Goal: Information Seeking & Learning: Find specific fact

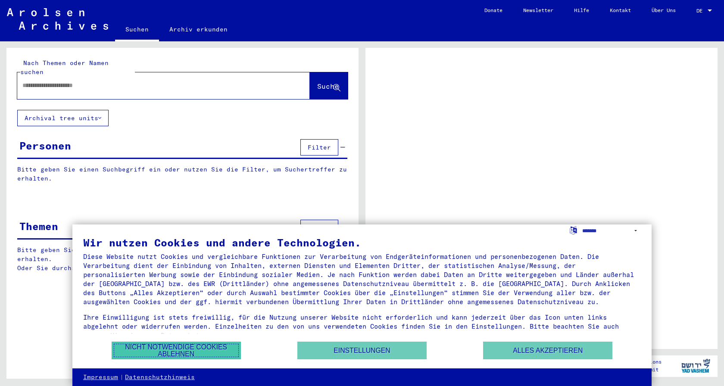
click at [204, 349] on button "Nicht notwendige Cookies ablehnen" at bounding box center [176, 351] width 129 height 18
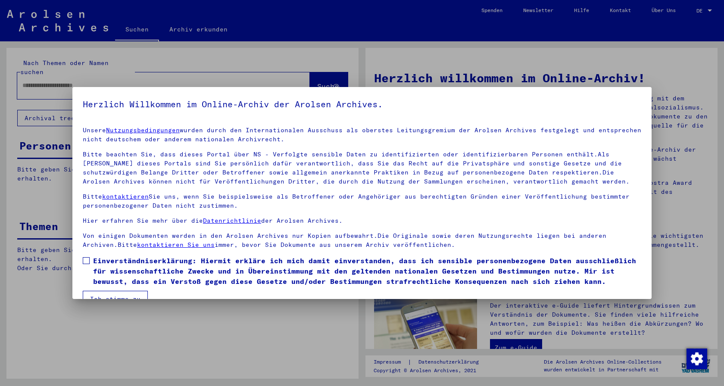
click at [91, 262] on label "Einverständniserklärung: Hiermit erkläre ich mich damit einverstanden, dass ich…" at bounding box center [362, 270] width 558 height 31
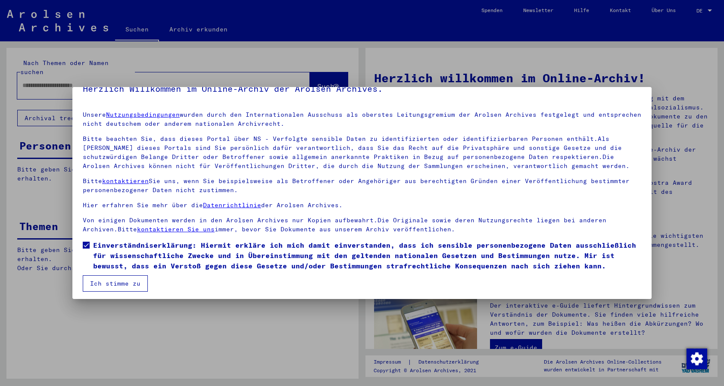
scroll to position [19, 0]
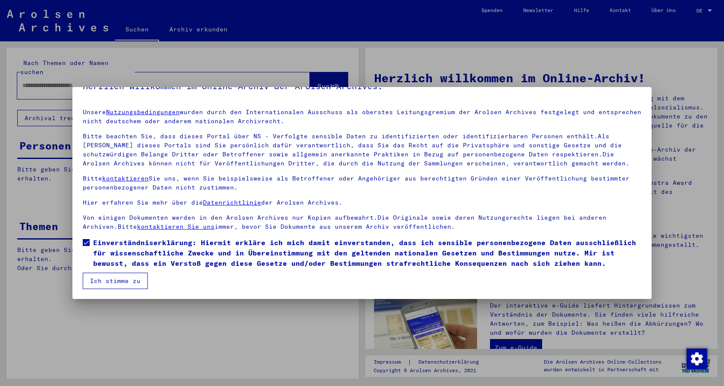
click at [118, 283] on button "Ich stimme zu" at bounding box center [115, 281] width 65 height 16
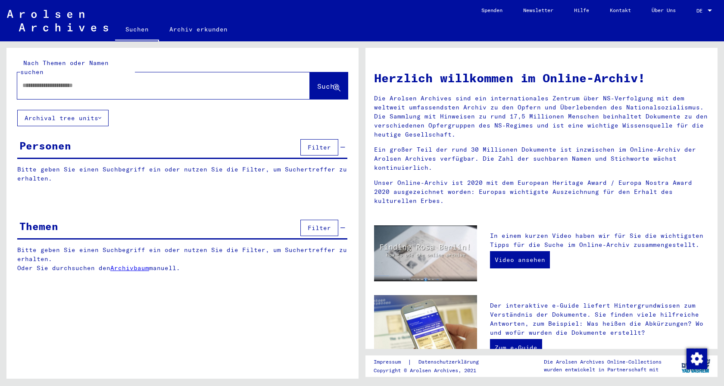
click at [62, 81] on input "text" at bounding box center [153, 85] width 262 height 9
type input "**********"
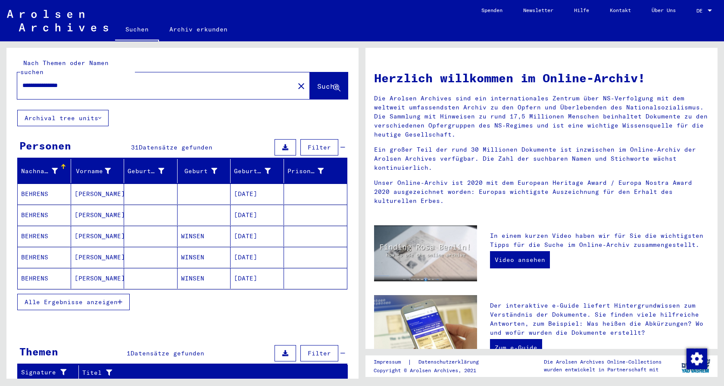
click at [33, 205] on mat-cell "BEHRENS" at bounding box center [44, 215] width 53 height 21
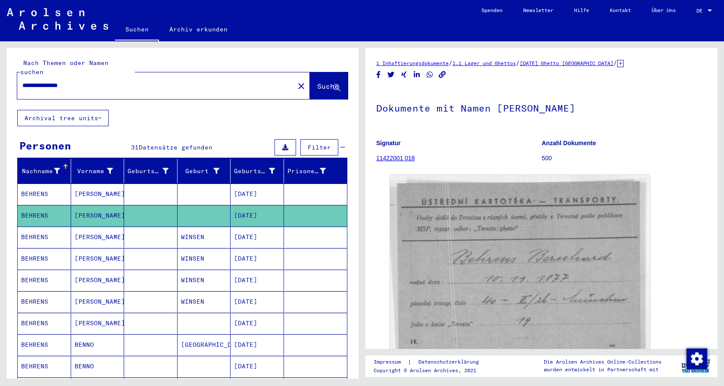
scroll to position [47, 0]
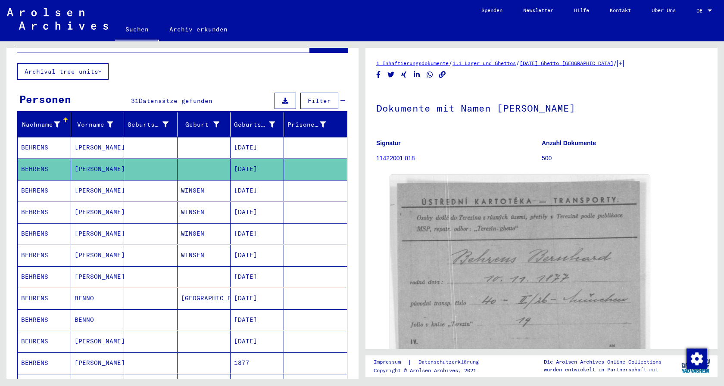
click at [36, 183] on mat-cell "BEHRENS" at bounding box center [44, 190] width 53 height 21
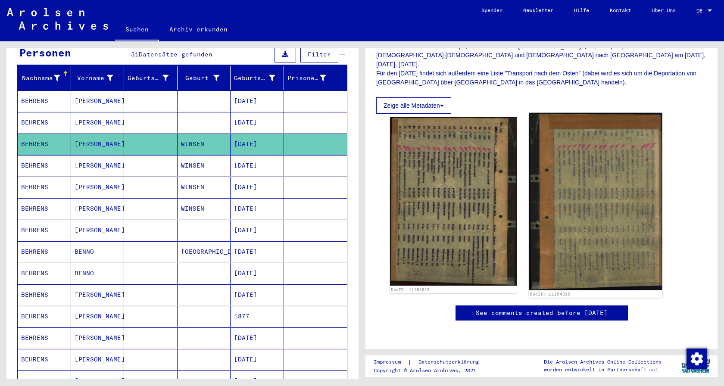
scroll to position [140, 0]
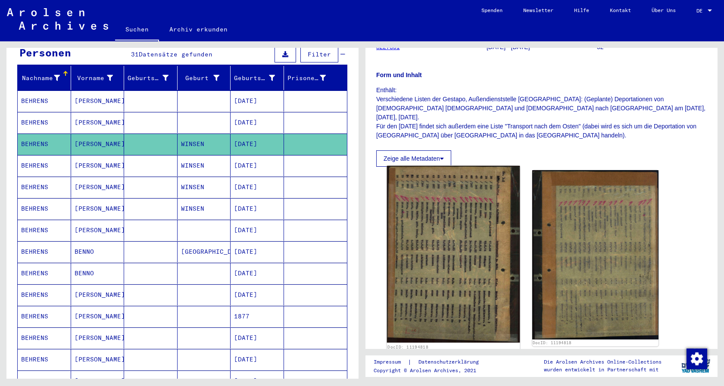
click at [461, 227] on img at bounding box center [453, 254] width 133 height 177
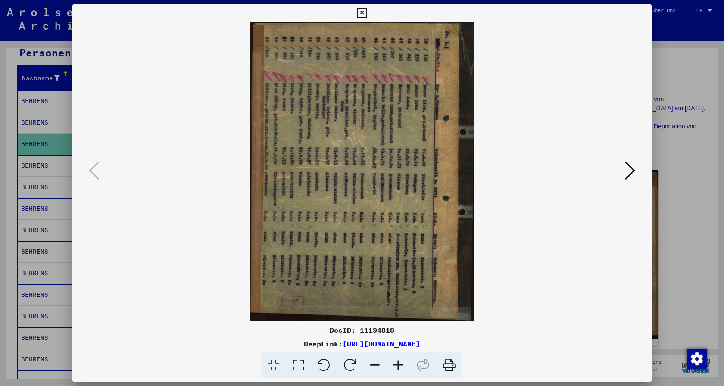
click at [318, 362] on icon at bounding box center [324, 365] width 26 height 26
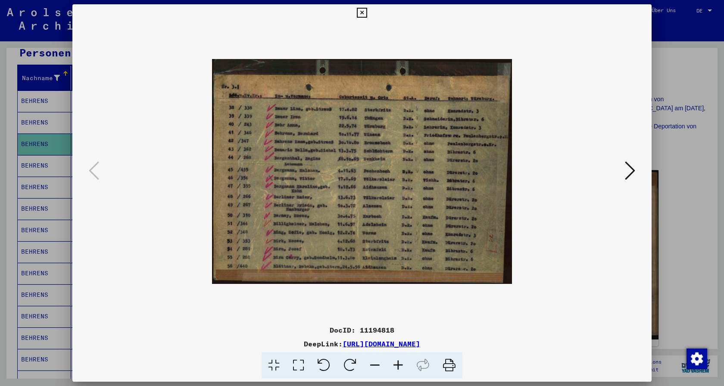
click at [398, 368] on icon at bounding box center [397, 365] width 23 height 26
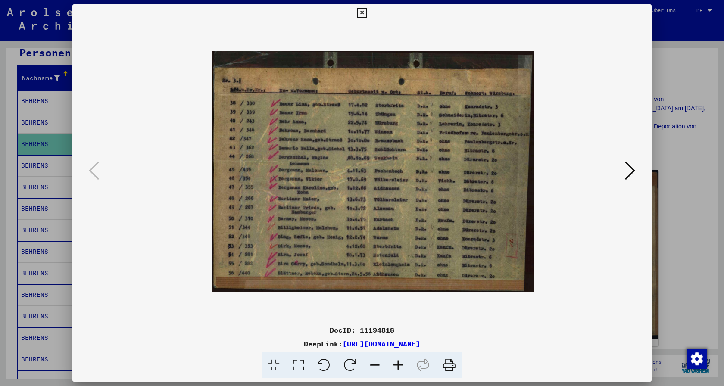
click at [398, 368] on icon at bounding box center [397, 365] width 23 height 26
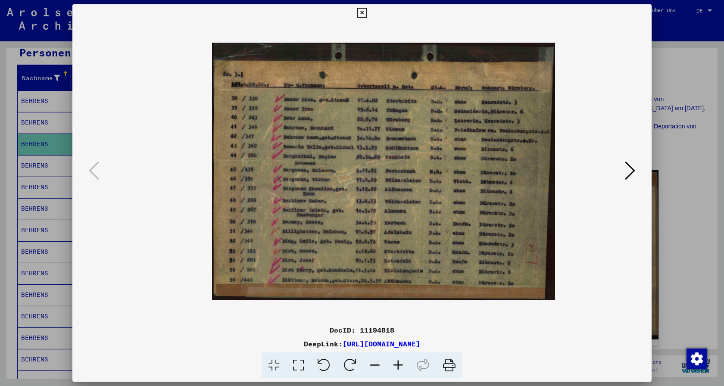
click at [398, 368] on icon at bounding box center [397, 365] width 23 height 26
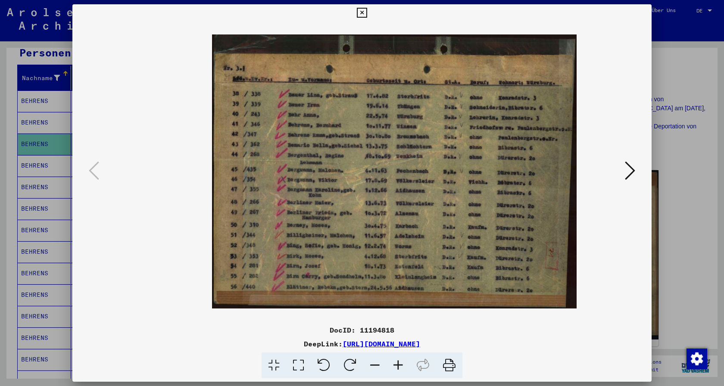
click at [398, 368] on icon at bounding box center [397, 365] width 23 height 26
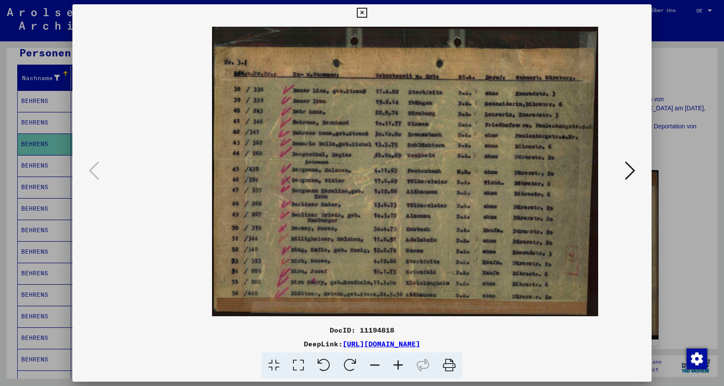
click at [398, 368] on icon at bounding box center [397, 365] width 23 height 26
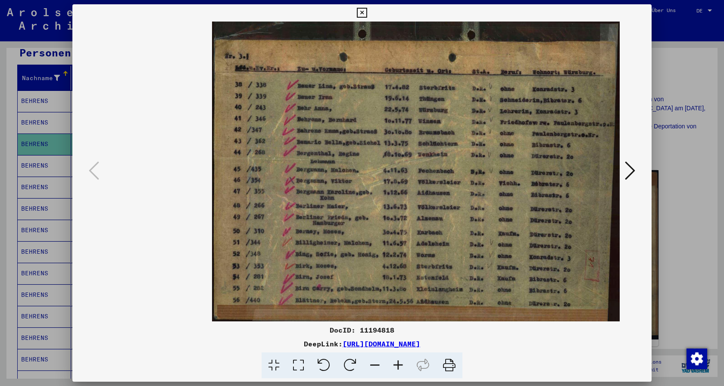
click at [397, 368] on icon at bounding box center [397, 365] width 23 height 26
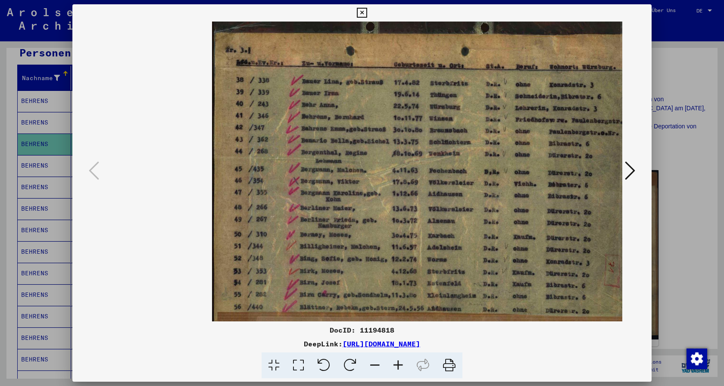
click at [396, 368] on icon at bounding box center [397, 365] width 23 height 26
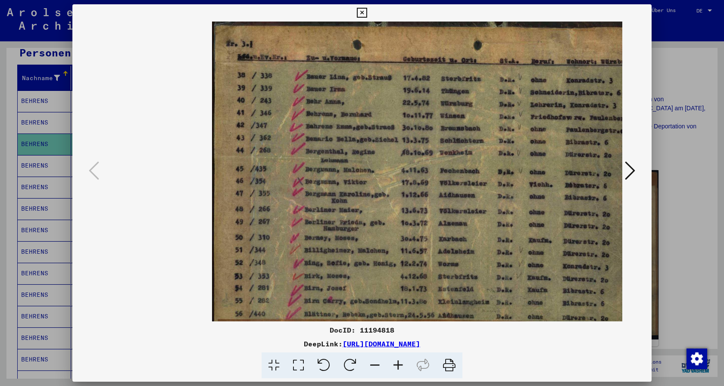
click at [396, 368] on icon at bounding box center [397, 365] width 23 height 26
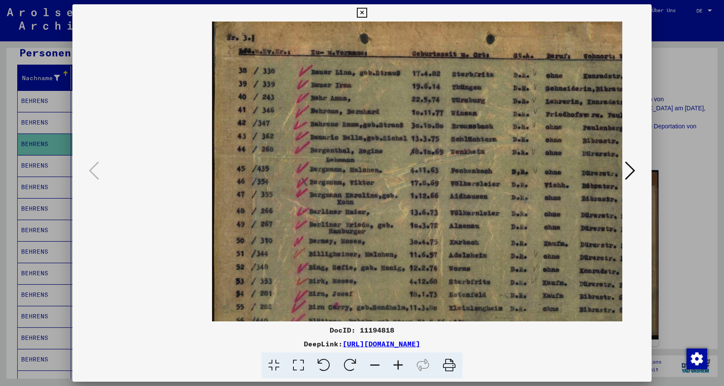
click at [395, 368] on icon at bounding box center [397, 365] width 23 height 26
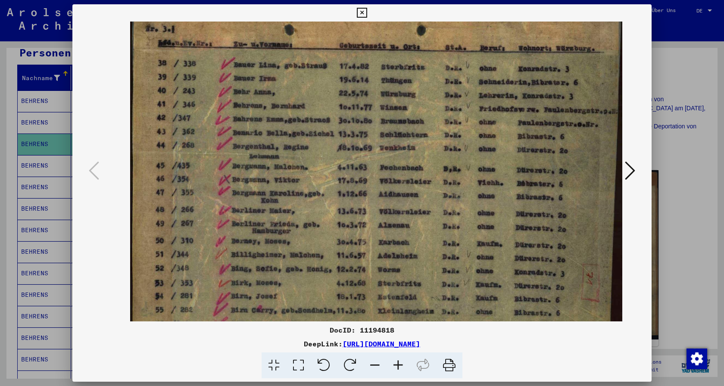
scroll to position [0, 82]
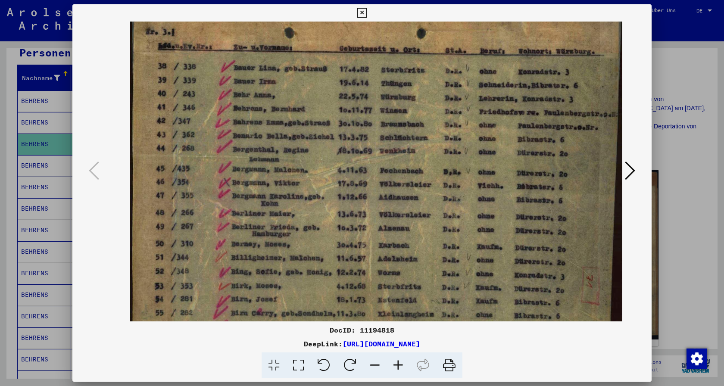
drag, startPoint x: 479, startPoint y: 201, endPoint x: 331, endPoint y: 213, distance: 147.8
click at [331, 213] on img at bounding box center [377, 171] width 494 height 371
click at [394, 364] on icon at bounding box center [397, 365] width 23 height 26
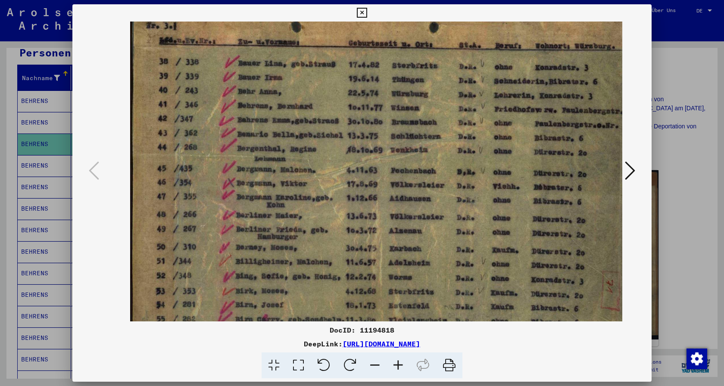
click at [394, 364] on icon at bounding box center [397, 365] width 23 height 26
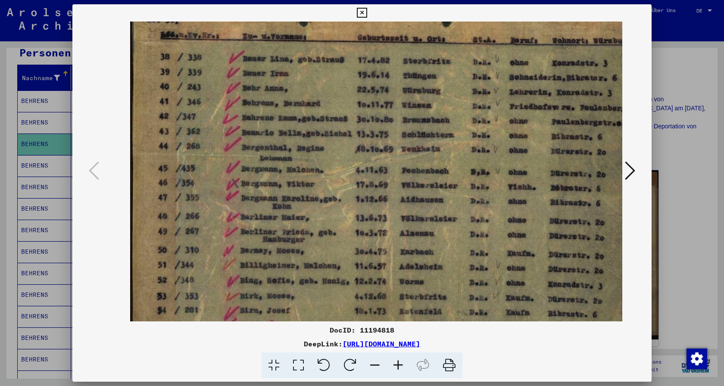
click at [394, 364] on icon at bounding box center [397, 365] width 23 height 26
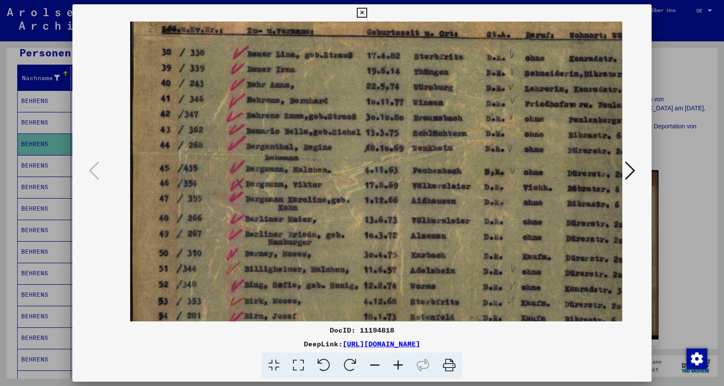
click at [394, 364] on icon at bounding box center [397, 365] width 23 height 26
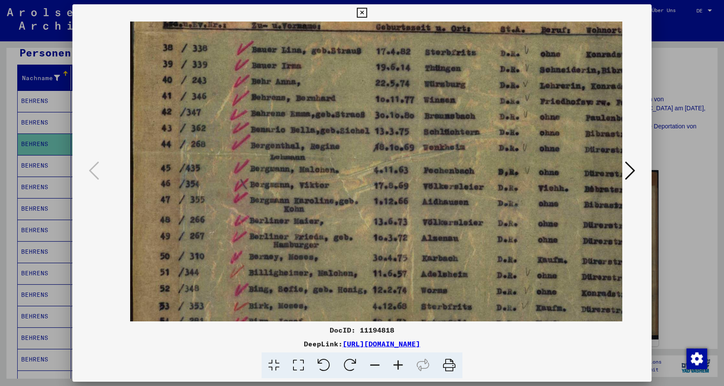
click at [393, 364] on icon at bounding box center [397, 365] width 23 height 26
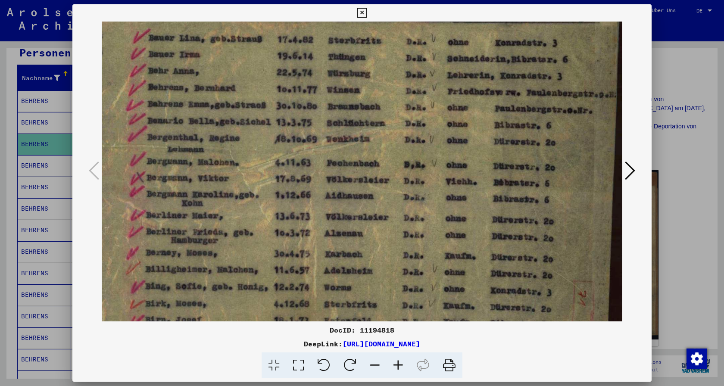
scroll to position [6, 190]
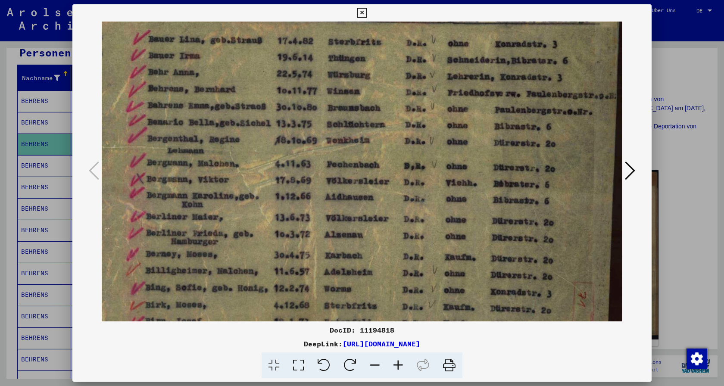
drag, startPoint x: 461, startPoint y: 248, endPoint x: 300, endPoint y: 249, distance: 161.1
click at [300, 249] on img at bounding box center [322, 165] width 601 height 452
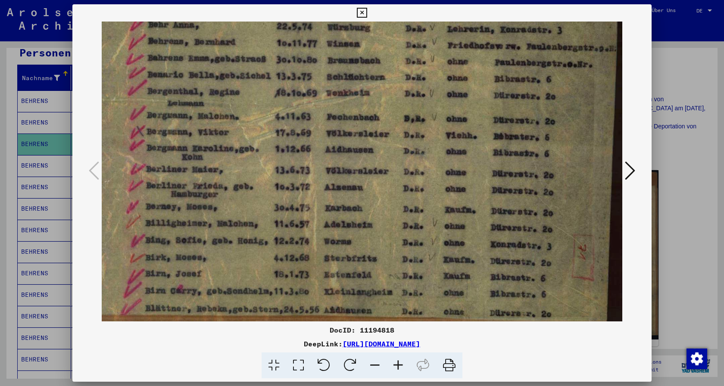
scroll to position [0, 190]
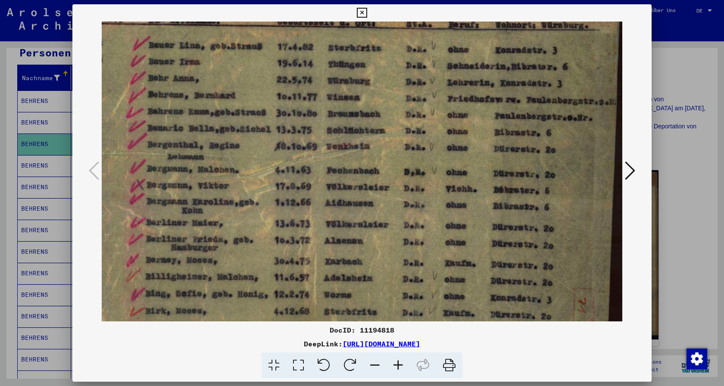
drag, startPoint x: 443, startPoint y: 210, endPoint x: 341, endPoint y: 304, distance: 138.7
click at [341, 304] on img at bounding box center [322, 171] width 601 height 452
click at [396, 364] on icon at bounding box center [397, 365] width 23 height 26
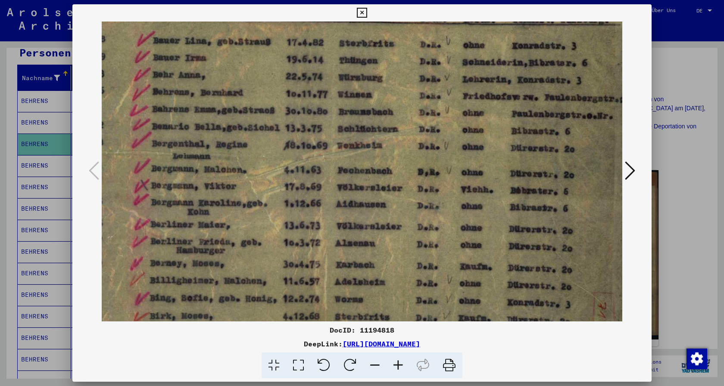
click at [396, 364] on icon at bounding box center [397, 365] width 23 height 26
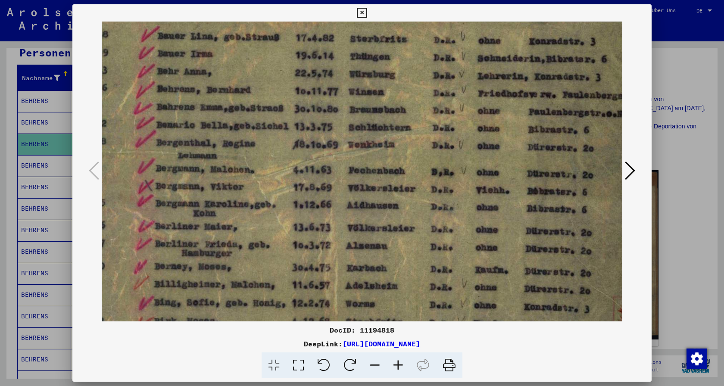
click at [396, 364] on icon at bounding box center [397, 365] width 23 height 26
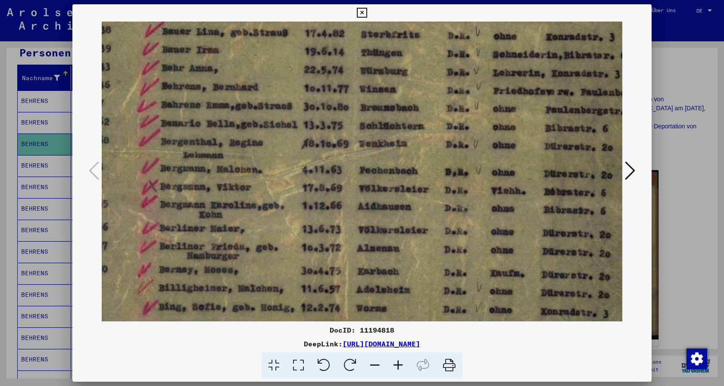
click at [396, 364] on icon at bounding box center [397, 365] width 23 height 26
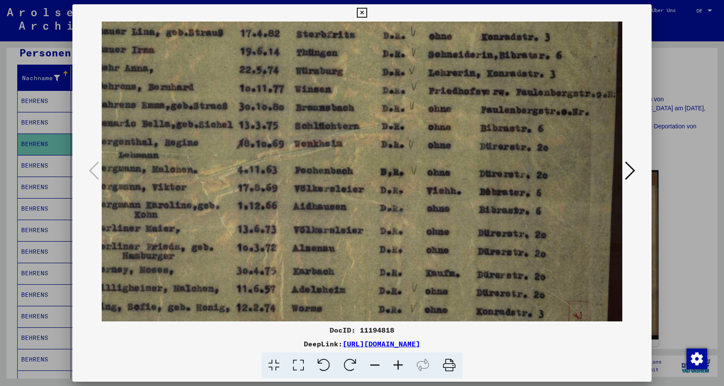
scroll to position [0, 254]
drag, startPoint x: 536, startPoint y: 205, endPoint x: 387, endPoint y: 233, distance: 150.9
click at [387, 233] on img at bounding box center [291, 171] width 666 height 500
click at [367, 12] on icon at bounding box center [362, 13] width 10 height 10
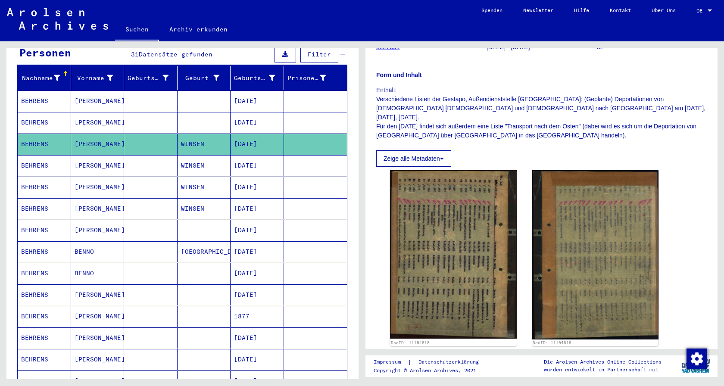
click at [45, 155] on mat-cell "BEHRENS" at bounding box center [44, 165] width 53 height 21
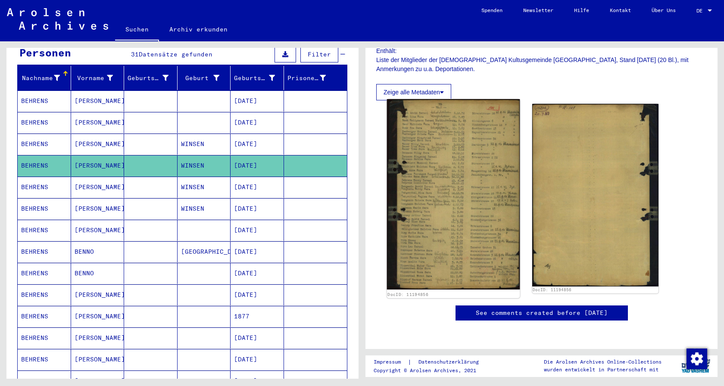
scroll to position [186, 0]
click at [470, 217] on img at bounding box center [453, 194] width 133 height 190
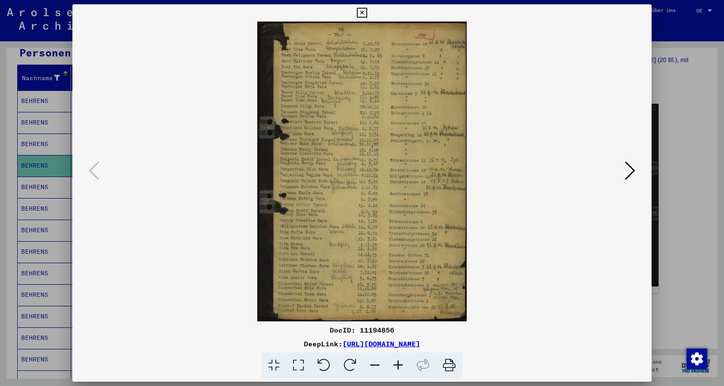
click at [396, 364] on icon at bounding box center [397, 365] width 23 height 26
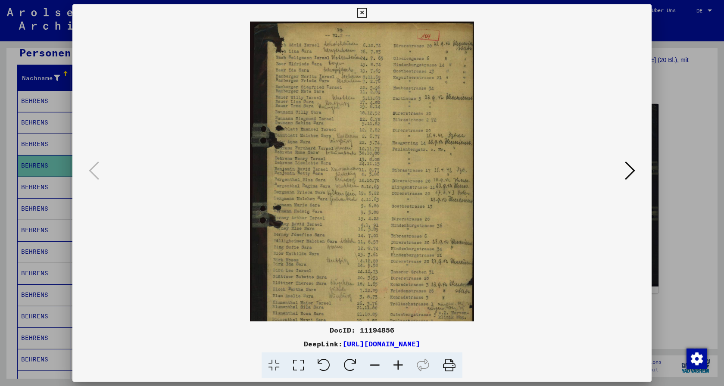
click at [396, 364] on icon at bounding box center [397, 365] width 23 height 26
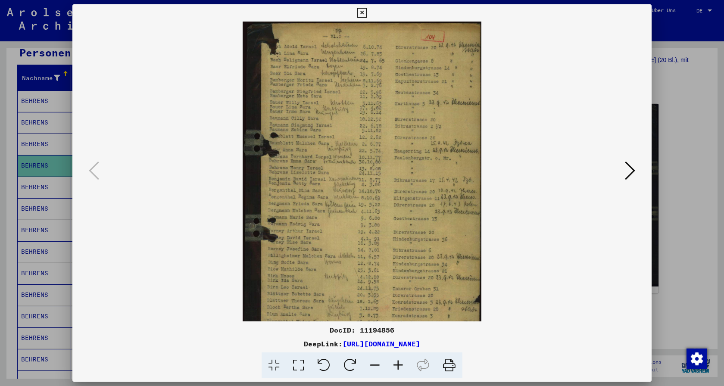
click at [396, 364] on icon at bounding box center [397, 365] width 23 height 26
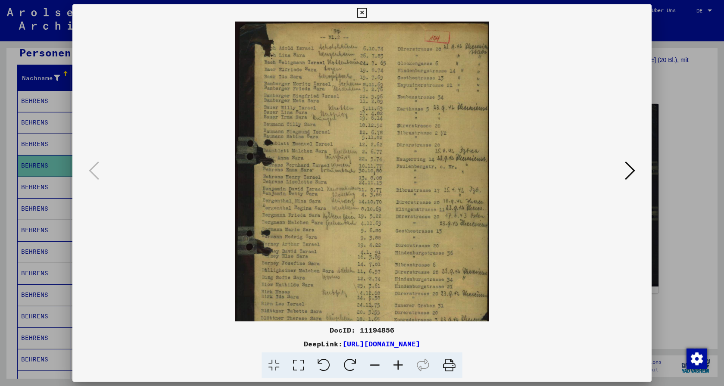
click at [395, 364] on icon at bounding box center [397, 365] width 23 height 26
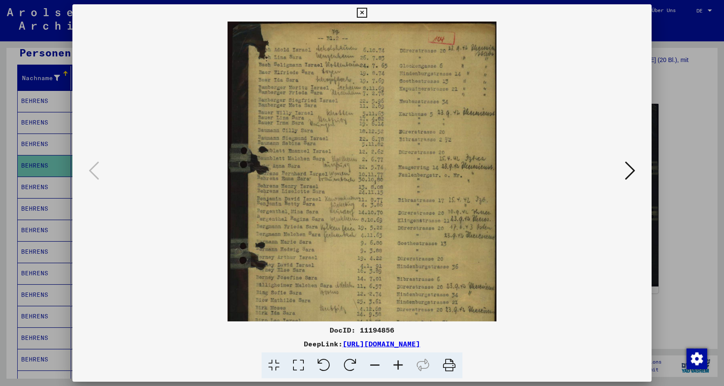
click at [394, 364] on icon at bounding box center [397, 365] width 23 height 26
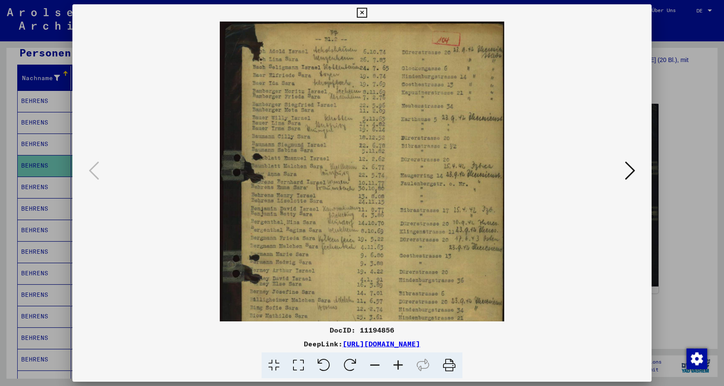
click at [394, 364] on icon at bounding box center [397, 365] width 23 height 26
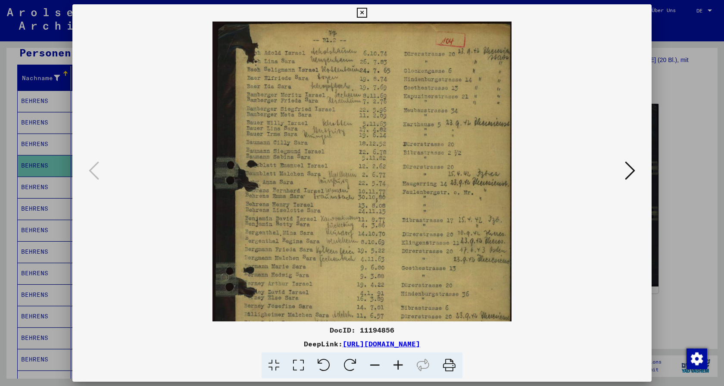
click at [393, 364] on icon at bounding box center [397, 365] width 23 height 26
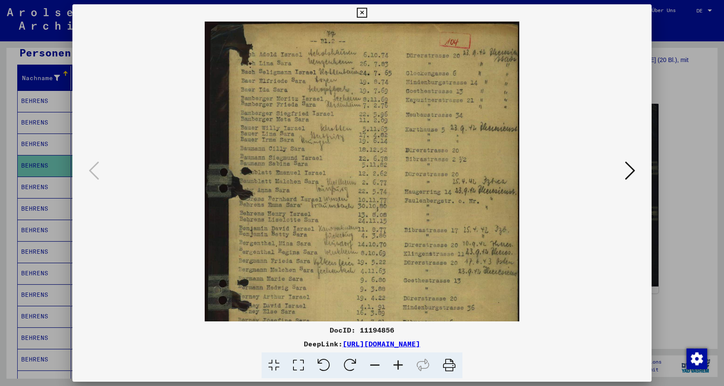
click at [393, 364] on icon at bounding box center [397, 365] width 23 height 26
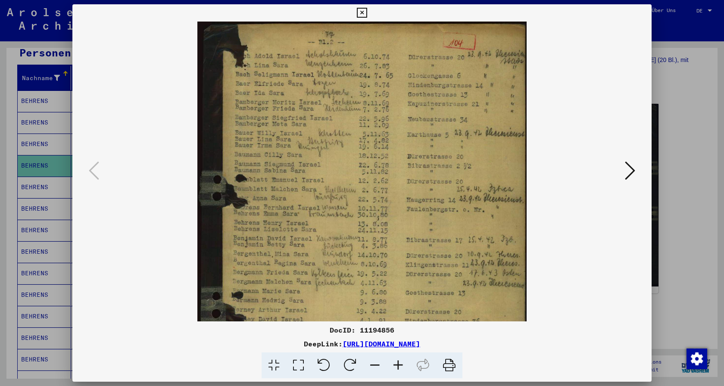
click at [393, 364] on icon at bounding box center [397, 365] width 23 height 26
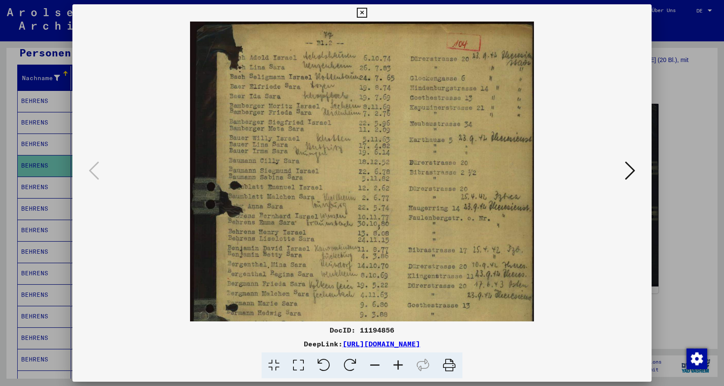
click at [393, 364] on icon at bounding box center [397, 365] width 23 height 26
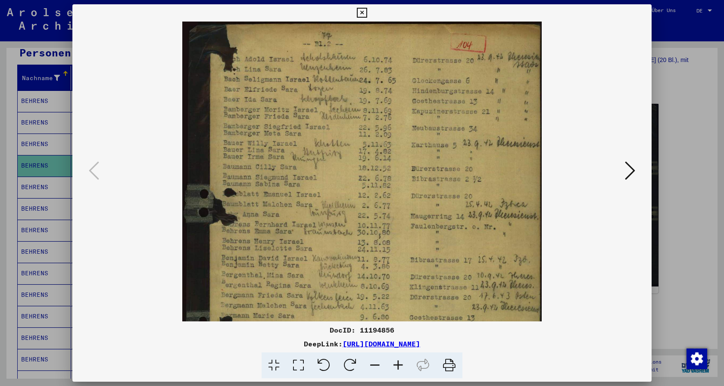
click at [393, 364] on icon at bounding box center [397, 365] width 23 height 26
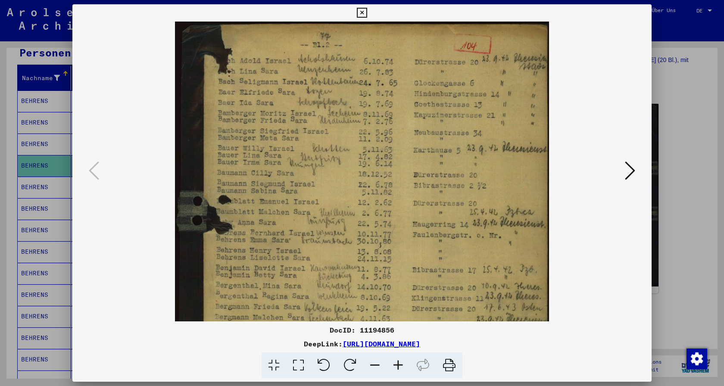
click at [393, 364] on icon at bounding box center [397, 365] width 23 height 26
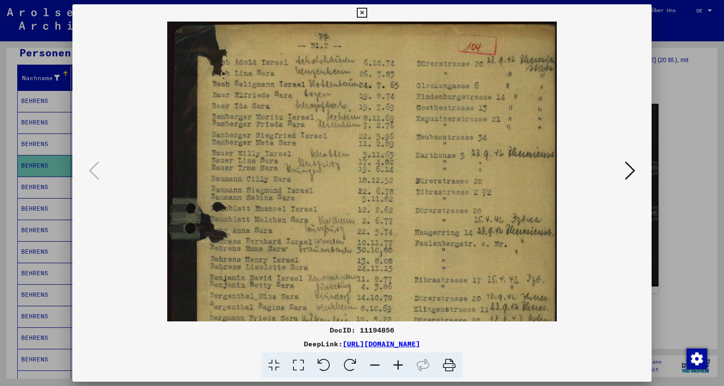
click at [393, 364] on icon at bounding box center [397, 365] width 23 height 26
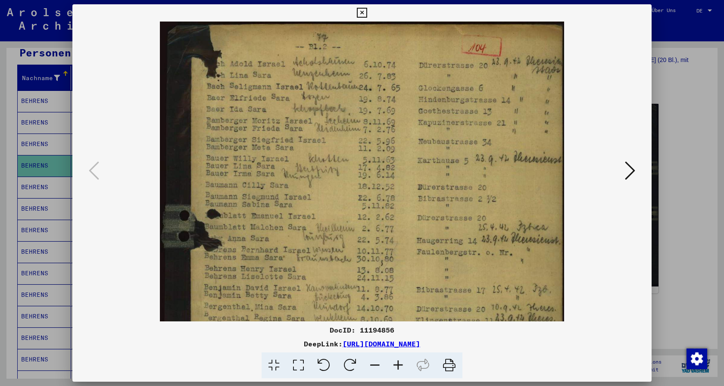
click at [393, 364] on icon at bounding box center [397, 365] width 23 height 26
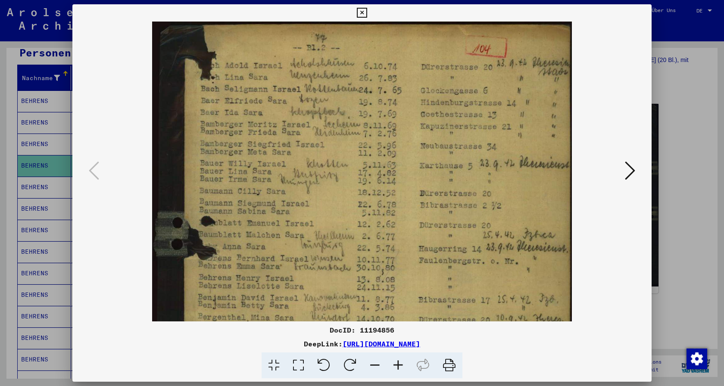
click at [392, 364] on icon at bounding box center [397, 365] width 23 height 26
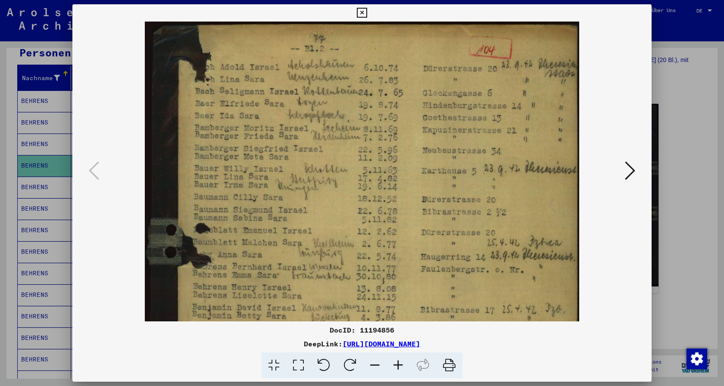
click at [392, 364] on icon at bounding box center [397, 365] width 23 height 26
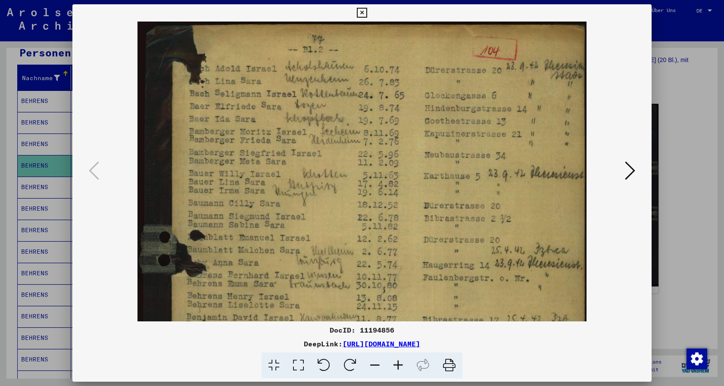
click at [392, 364] on icon at bounding box center [397, 365] width 23 height 26
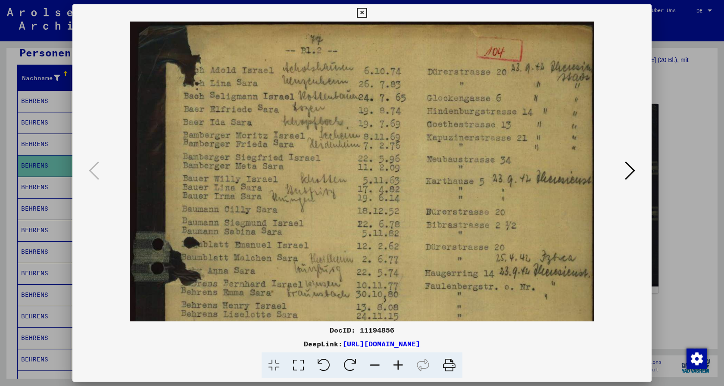
click at [392, 364] on icon at bounding box center [397, 365] width 23 height 26
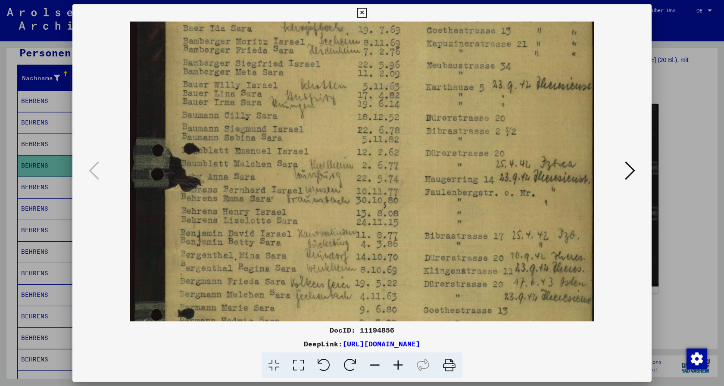
scroll to position [94, 0]
drag, startPoint x: 320, startPoint y: 261, endPoint x: 305, endPoint y: 167, distance: 95.6
click at [305, 167] on img at bounding box center [362, 260] width 464 height 666
click at [367, 13] on icon at bounding box center [362, 13] width 10 height 10
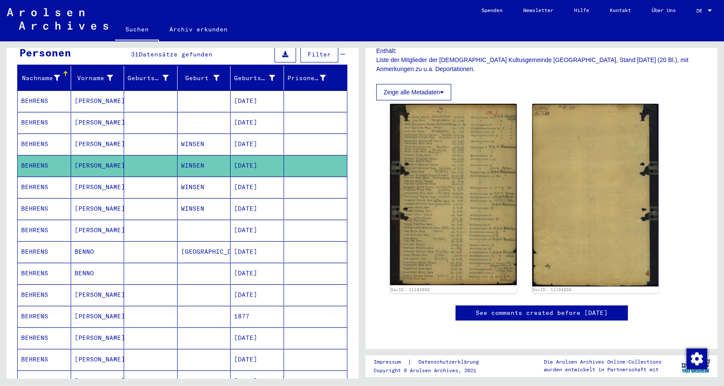
click at [32, 179] on mat-cell "BEHRENS" at bounding box center [44, 187] width 53 height 21
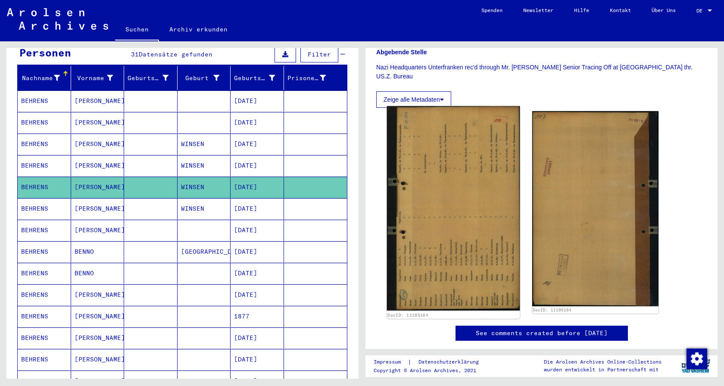
scroll to position [326, 0]
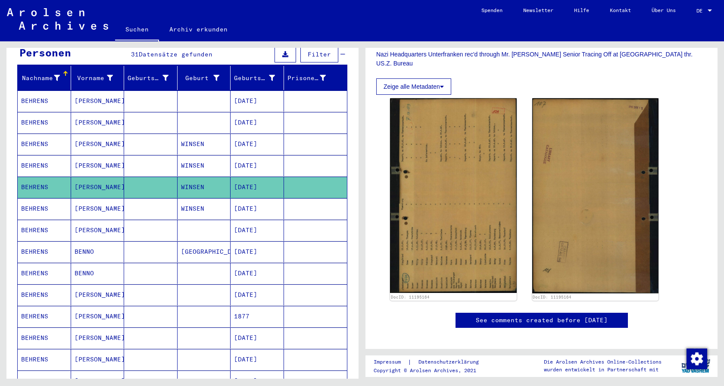
click at [36, 198] on mat-cell "BEHRENS" at bounding box center [44, 208] width 53 height 21
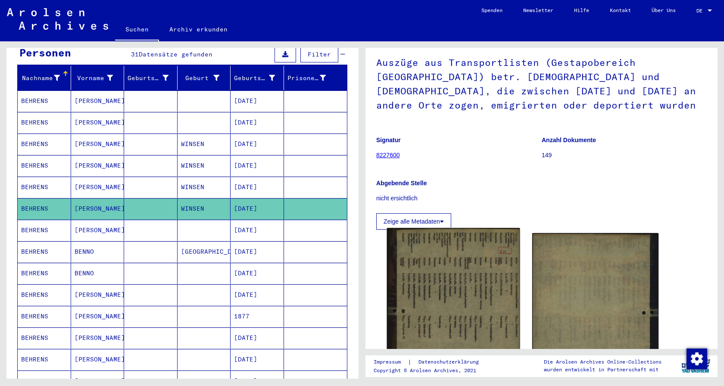
scroll to position [93, 0]
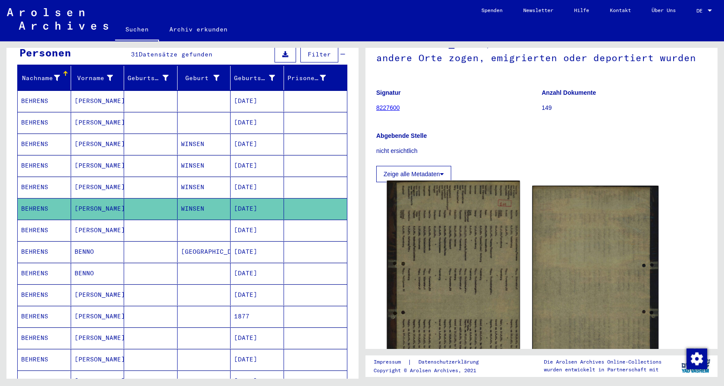
click at [436, 286] on img at bounding box center [453, 284] width 133 height 206
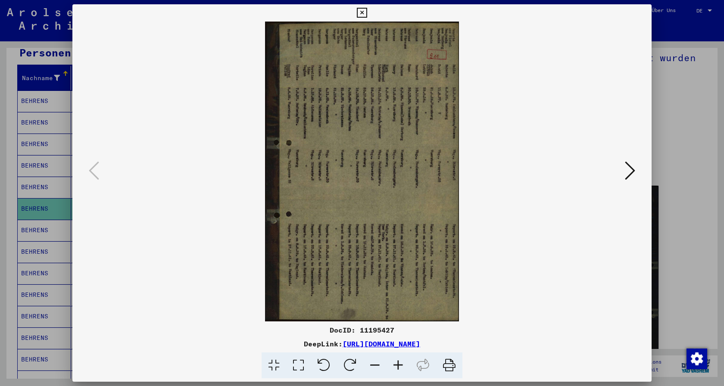
click at [324, 360] on icon at bounding box center [324, 365] width 26 height 26
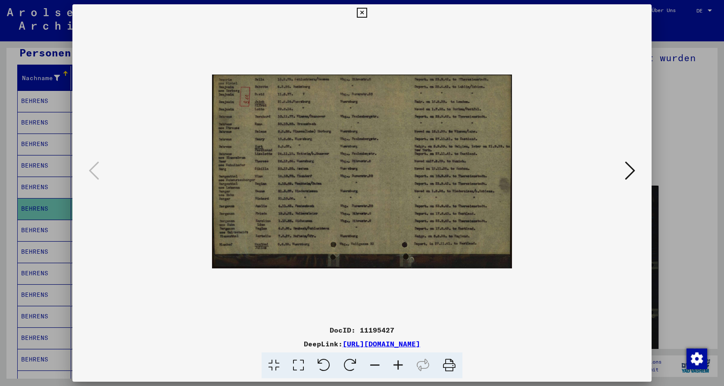
click at [396, 362] on icon at bounding box center [397, 365] width 23 height 26
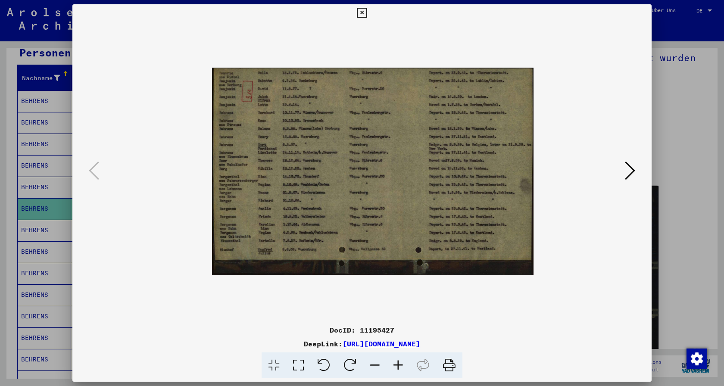
click at [396, 362] on icon at bounding box center [397, 365] width 23 height 26
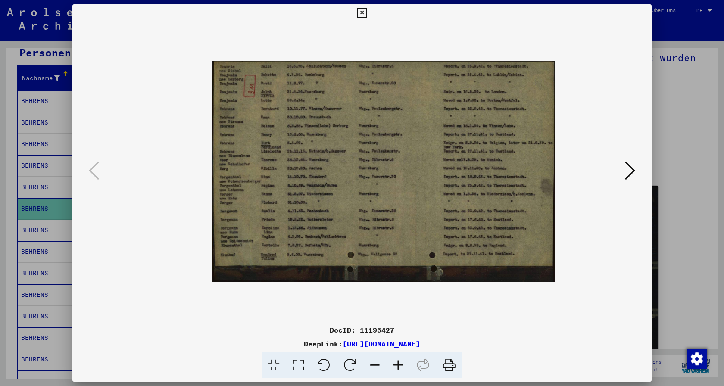
click at [396, 362] on icon at bounding box center [397, 365] width 23 height 26
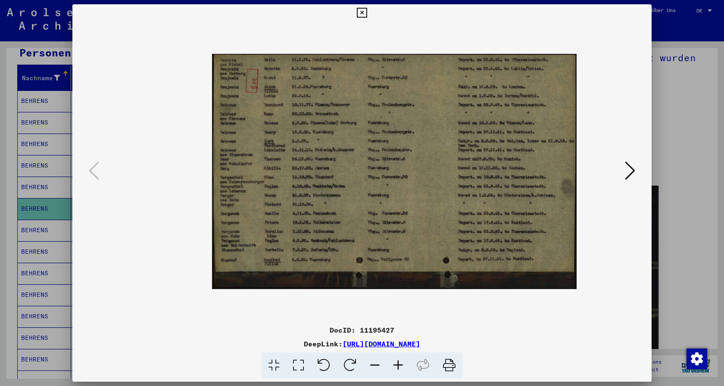
click at [396, 362] on icon at bounding box center [397, 365] width 23 height 26
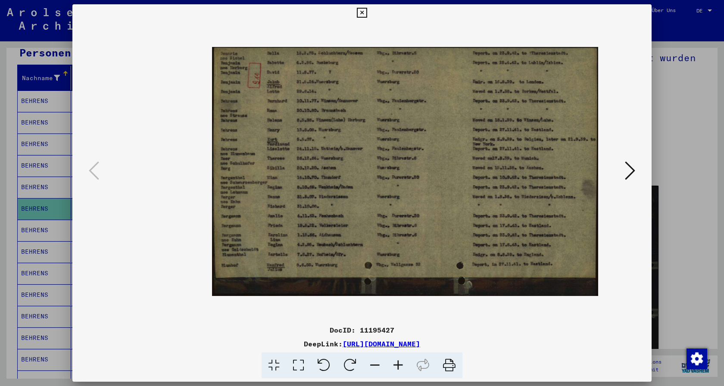
click at [396, 362] on icon at bounding box center [397, 365] width 23 height 26
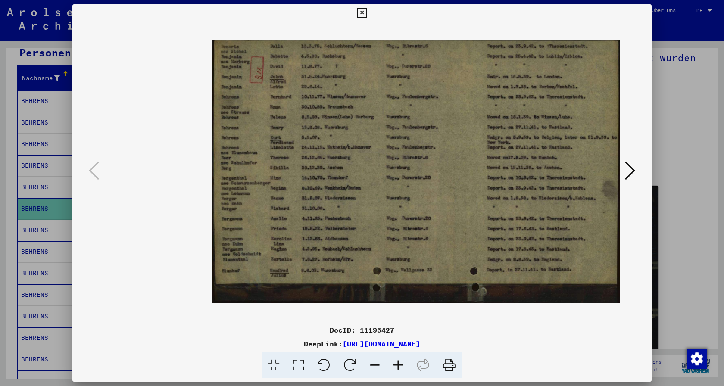
click at [396, 362] on icon at bounding box center [397, 365] width 23 height 26
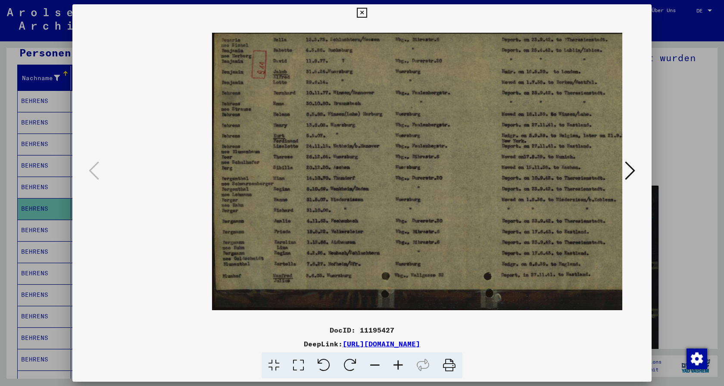
click at [396, 362] on icon at bounding box center [397, 365] width 23 height 26
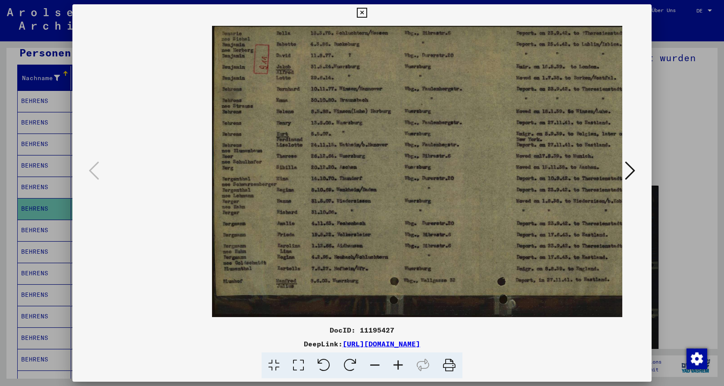
click at [396, 363] on icon at bounding box center [397, 365] width 23 height 26
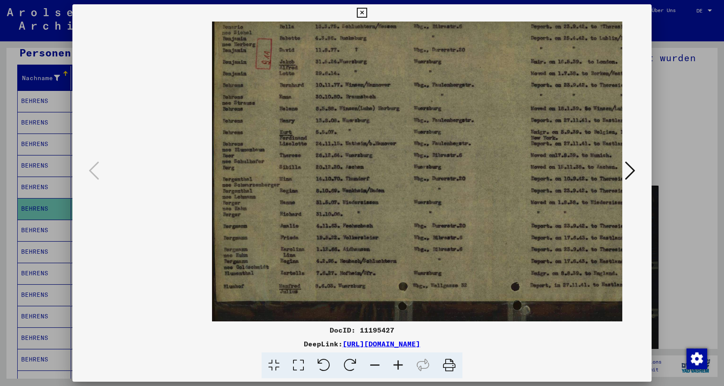
click at [396, 363] on icon at bounding box center [397, 365] width 23 height 26
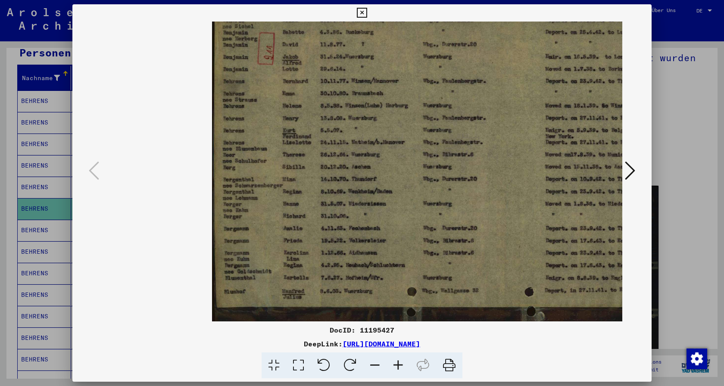
click at [396, 363] on icon at bounding box center [397, 365] width 23 height 26
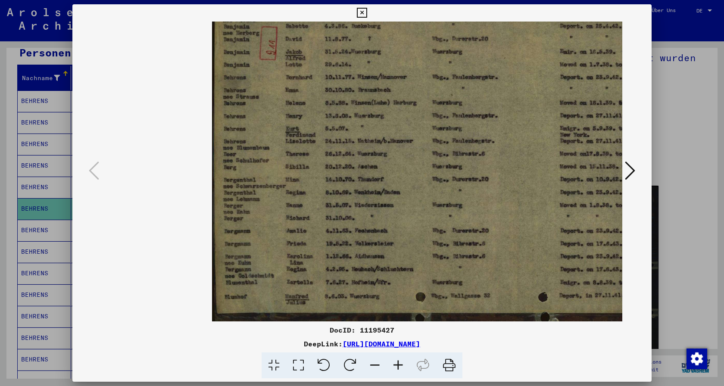
click at [395, 363] on icon at bounding box center [397, 365] width 23 height 26
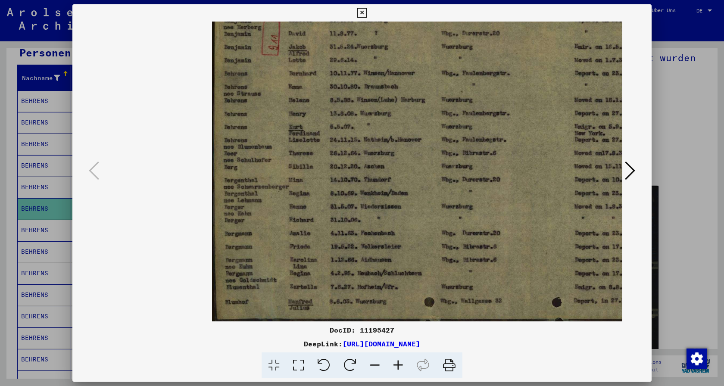
click at [395, 363] on icon at bounding box center [397, 365] width 23 height 26
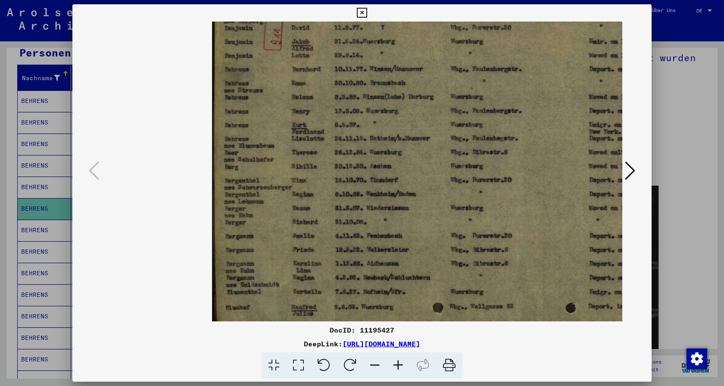
click at [395, 364] on icon at bounding box center [397, 365] width 23 height 26
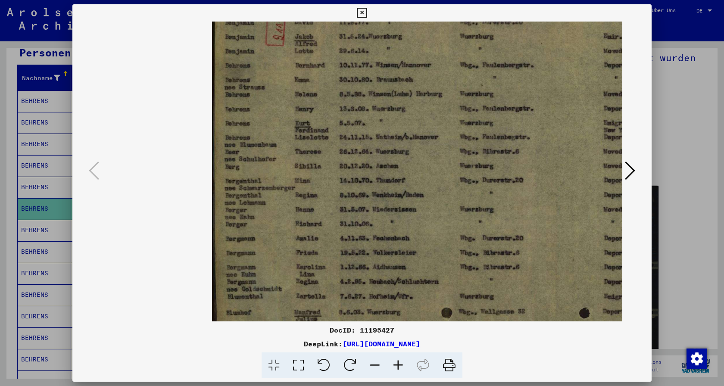
click at [395, 364] on icon at bounding box center [397, 365] width 23 height 26
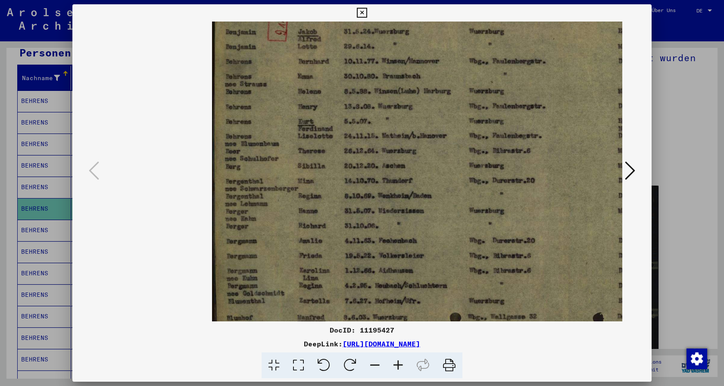
click at [395, 364] on icon at bounding box center [397, 365] width 23 height 26
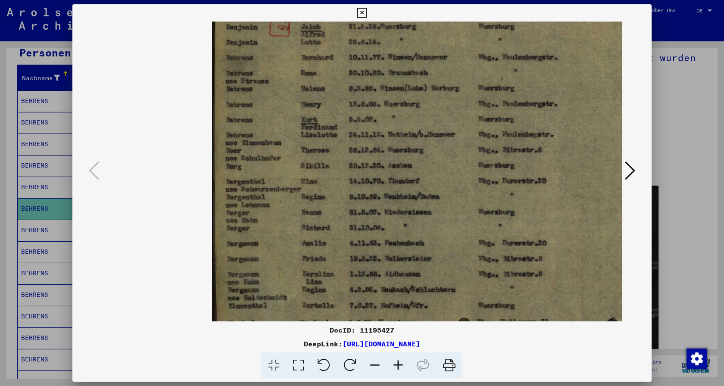
click at [395, 364] on icon at bounding box center [397, 365] width 23 height 26
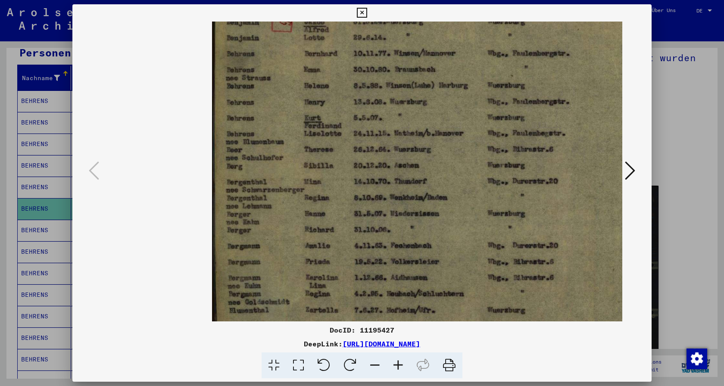
click at [395, 364] on icon at bounding box center [397, 365] width 23 height 26
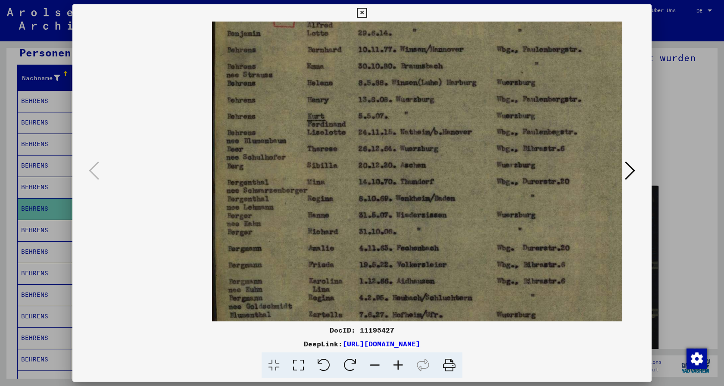
click at [395, 364] on icon at bounding box center [397, 365] width 23 height 26
click at [394, 364] on icon at bounding box center [397, 365] width 23 height 26
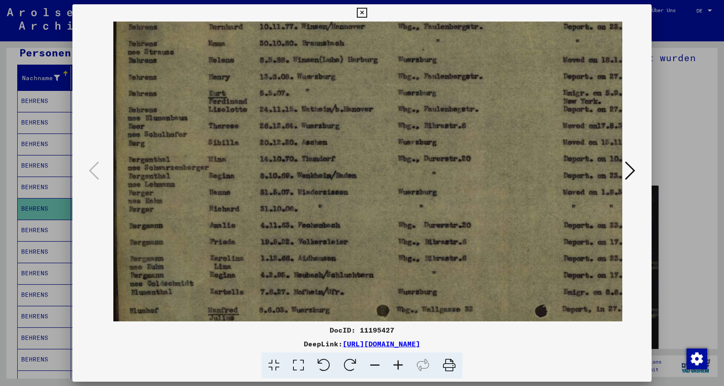
scroll to position [22, 100]
drag, startPoint x: 308, startPoint y: 149, endPoint x: 212, endPoint y: 191, distance: 105.2
click at [212, 191] on img at bounding box center [445, 149] width 666 height 430
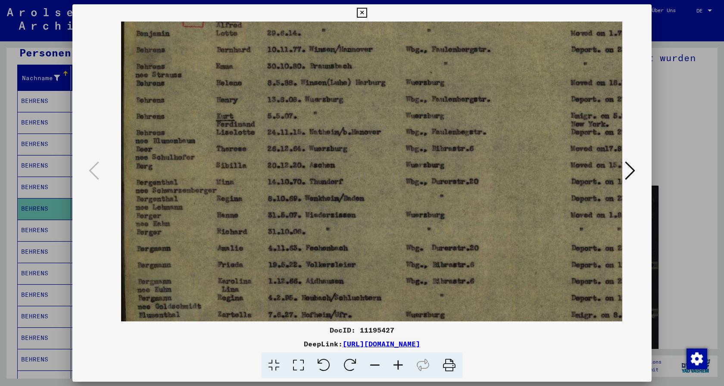
scroll to position [0, 94]
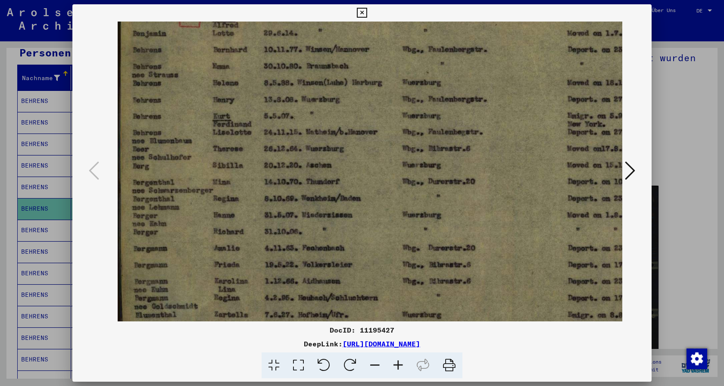
drag, startPoint x: 471, startPoint y: 158, endPoint x: 477, endPoint y: 208, distance: 49.9
click at [477, 208] on img at bounding box center [451, 171] width 666 height 430
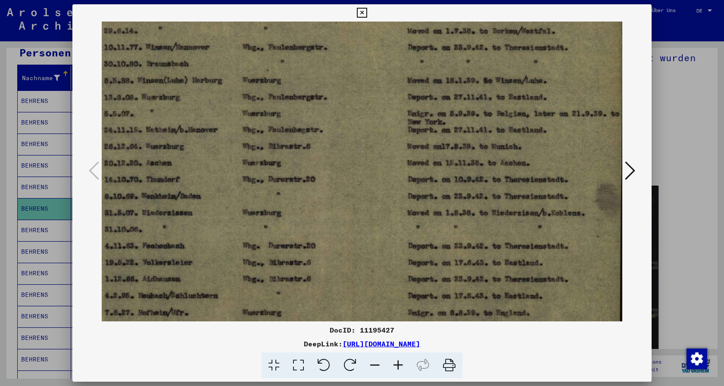
scroll to position [2, 254]
drag, startPoint x: 346, startPoint y: 140, endPoint x: 178, endPoint y: 181, distance: 172.5
click at [178, 181] on img at bounding box center [291, 169] width 666 height 430
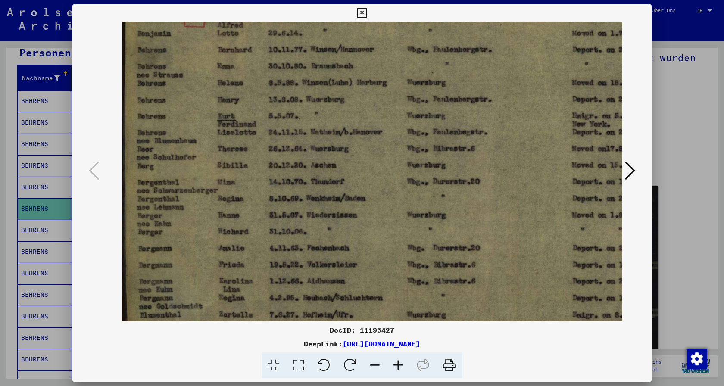
scroll to position [0, 123]
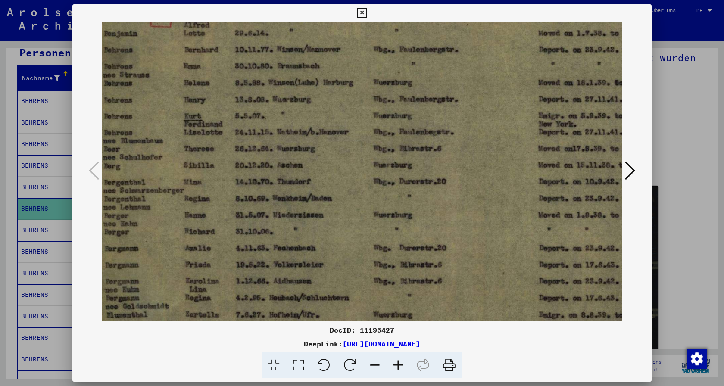
drag, startPoint x: 159, startPoint y: 171, endPoint x: 276, endPoint y: 185, distance: 118.0
click at [276, 185] on img at bounding box center [422, 171] width 666 height 430
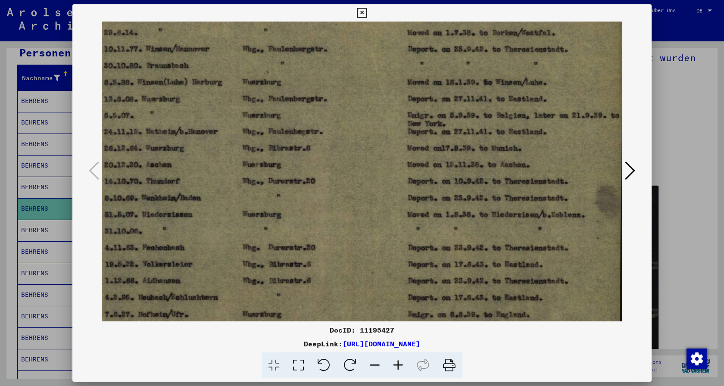
scroll to position [1, 254]
drag, startPoint x: 406, startPoint y: 124, endPoint x: 255, endPoint y: 133, distance: 151.9
click at [255, 133] on img at bounding box center [291, 170] width 666 height 430
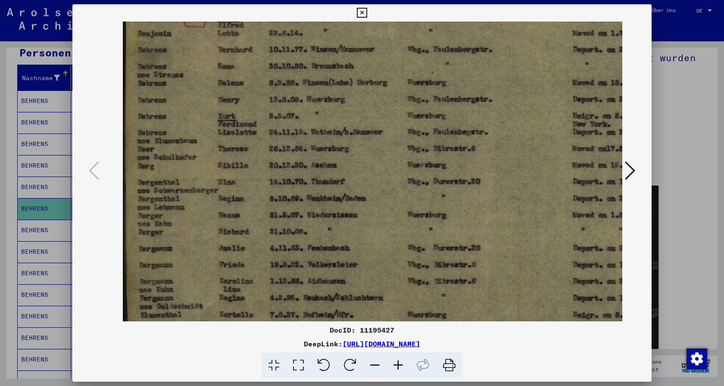
scroll to position [0, 92]
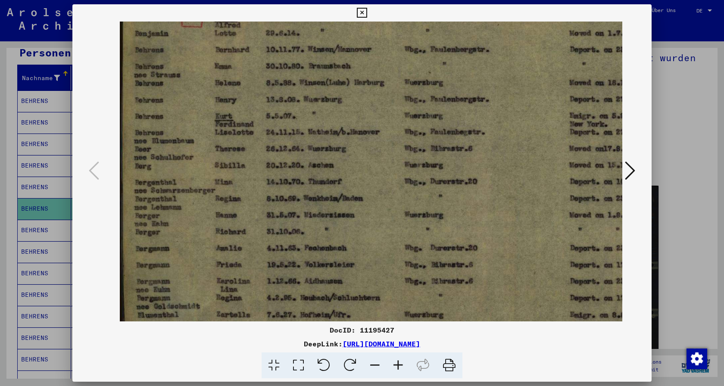
drag, startPoint x: 136, startPoint y: 190, endPoint x: 296, endPoint y: 199, distance: 160.9
click at [296, 199] on img at bounding box center [453, 171] width 666 height 430
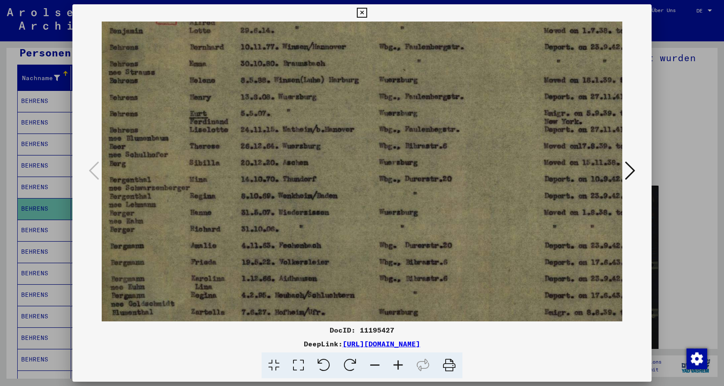
scroll to position [1, 121]
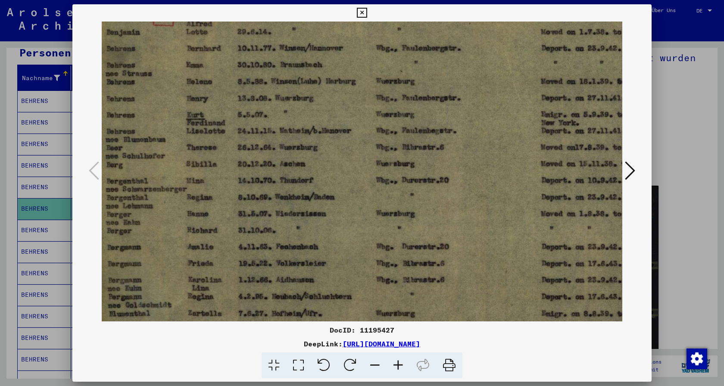
drag, startPoint x: 360, startPoint y: 97, endPoint x: 333, endPoint y: 152, distance: 61.7
click at [333, 152] on img at bounding box center [424, 170] width 666 height 430
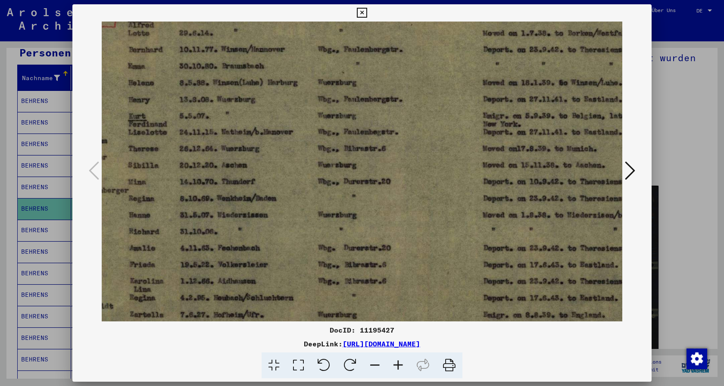
scroll to position [0, 190]
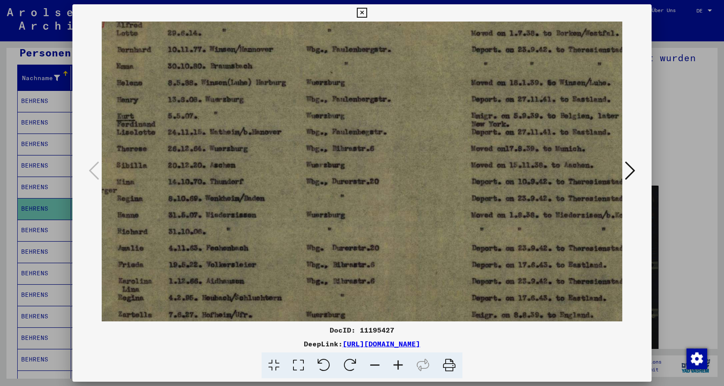
drag, startPoint x: 514, startPoint y: 126, endPoint x: 430, endPoint y: 137, distance: 85.1
click at [433, 137] on img at bounding box center [355, 171] width 666 height 430
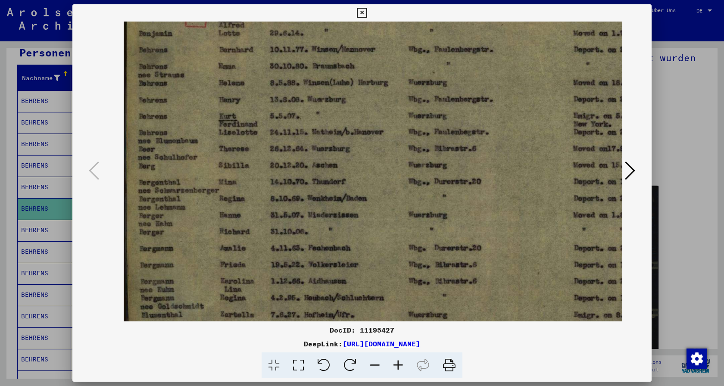
scroll to position [0, 88]
drag, startPoint x: 430, startPoint y: 137, endPoint x: 543, endPoint y: 144, distance: 113.9
click at [543, 144] on img at bounding box center [457, 171] width 666 height 430
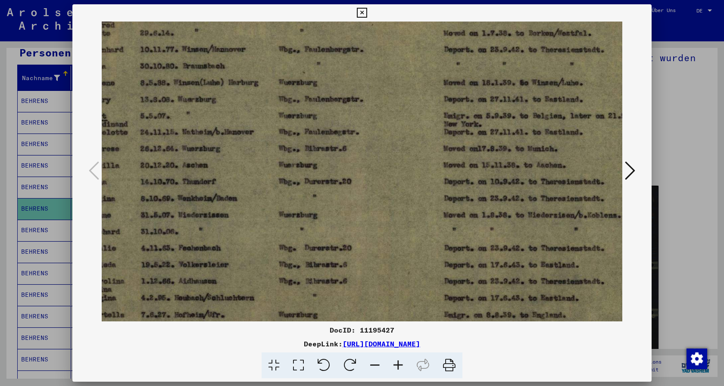
scroll to position [0, 196]
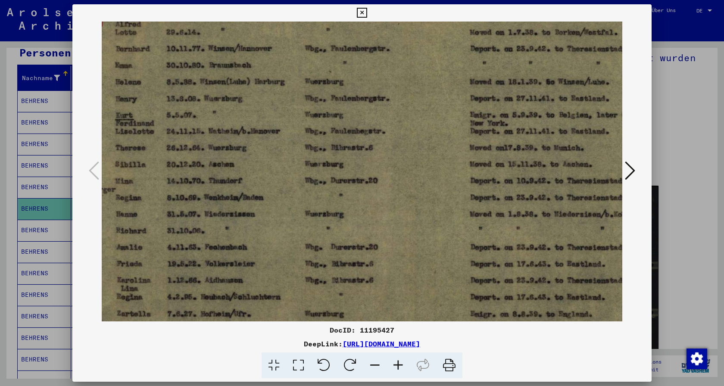
drag, startPoint x: 478, startPoint y: 223, endPoint x: 379, endPoint y: 255, distance: 104.1
click at [379, 255] on img at bounding box center [353, 170] width 666 height 430
